Goal: Information Seeking & Learning: Learn about a topic

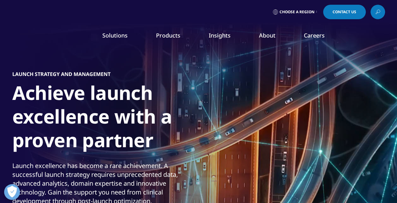
click at [214, 34] on link "Insights" at bounding box center [220, 36] width 22 height 8
click at [120, 112] on link "Interns" at bounding box center [151, 114] width 88 height 7
click at [31, 124] on link "DISCOVER INSIGHTS" at bounding box center [51, 122] width 76 height 5
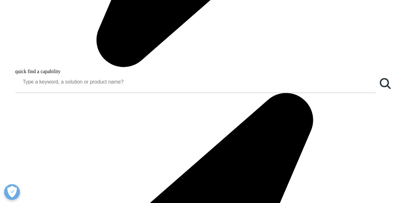
scroll to position [531, 0]
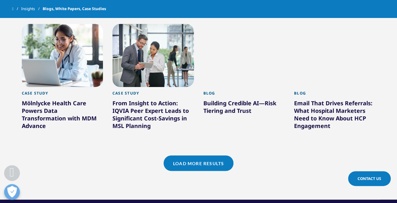
click at [191, 164] on link "Load More Results" at bounding box center [199, 163] width 70 height 15
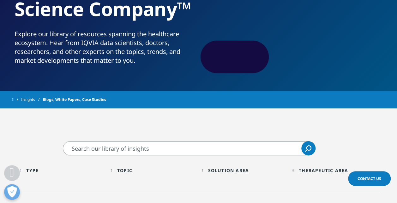
scroll to position [152, 0]
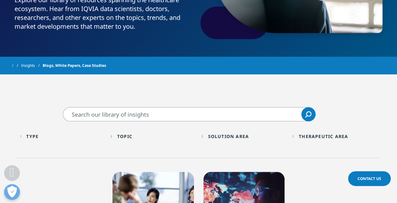
click at [22, 136] on div "Type Loading Clear Or/And Operator" at bounding box center [62, 136] width 85 height 15
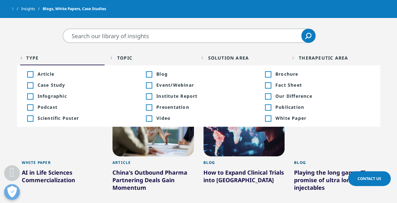
scroll to position [215, 0]
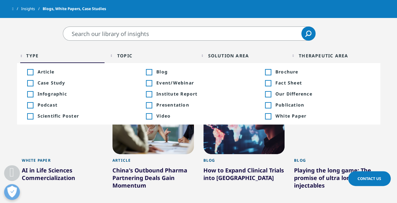
click at [57, 49] on div "Type Loading Clear Or/And Operator" at bounding box center [62, 55] width 85 height 15
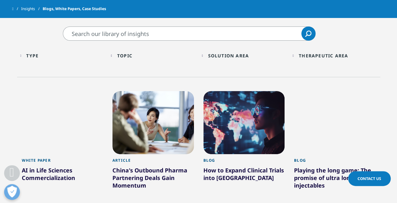
click at [112, 56] on div "Topic Loading Clear Or/And Operator" at bounding box center [153, 55] width 85 height 15
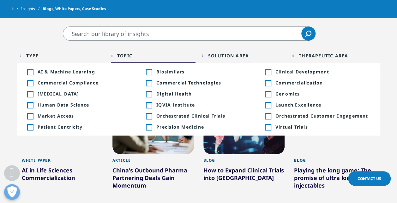
click at [203, 55] on div "Solution Area Loading Clear Or/And Operator" at bounding box center [244, 55] width 85 height 15
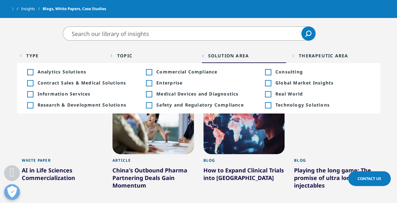
click at [295, 54] on div "Therapeutic Area Loading Clear Or/And Operator" at bounding box center [334, 55] width 85 height 15
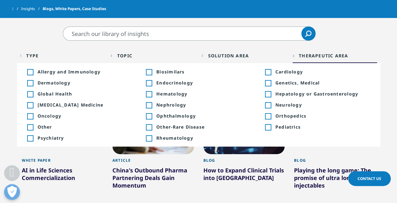
click at [176, 54] on div "Topic Loading" at bounding box center [156, 56] width 78 height 6
